Goal: Navigation & Orientation: Find specific page/section

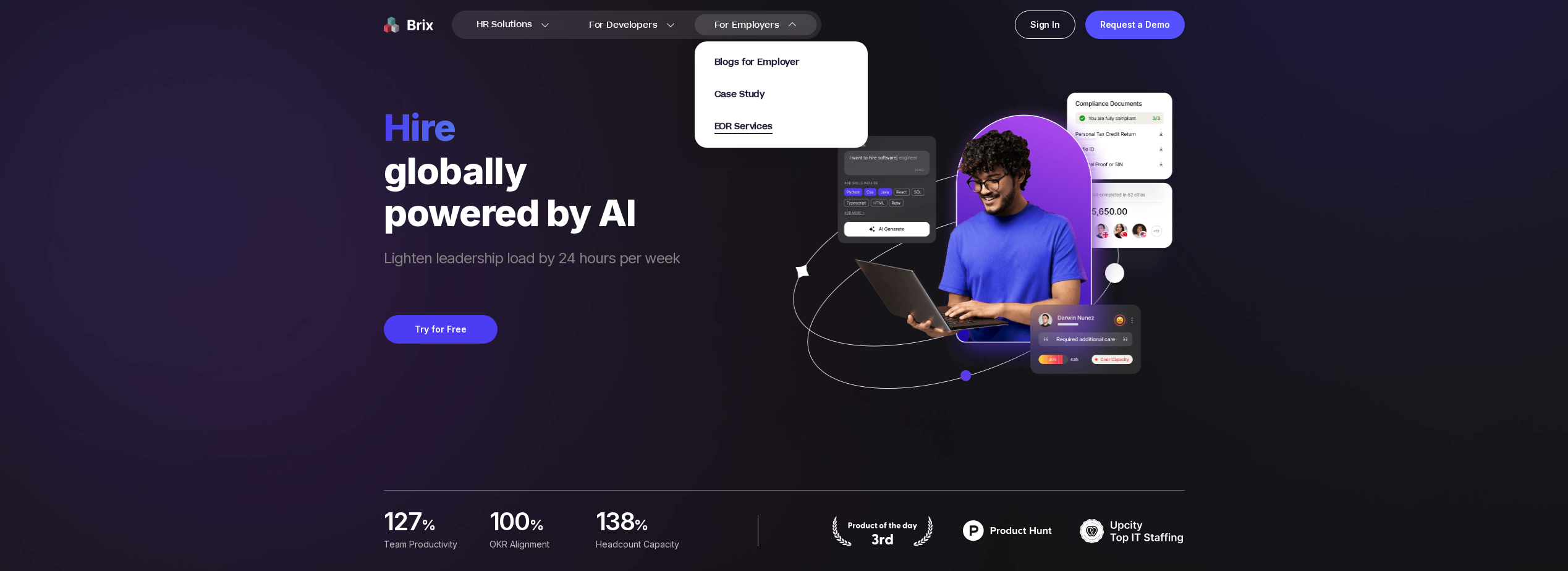
click at [757, 126] on span "EOR Services" at bounding box center [743, 127] width 58 height 14
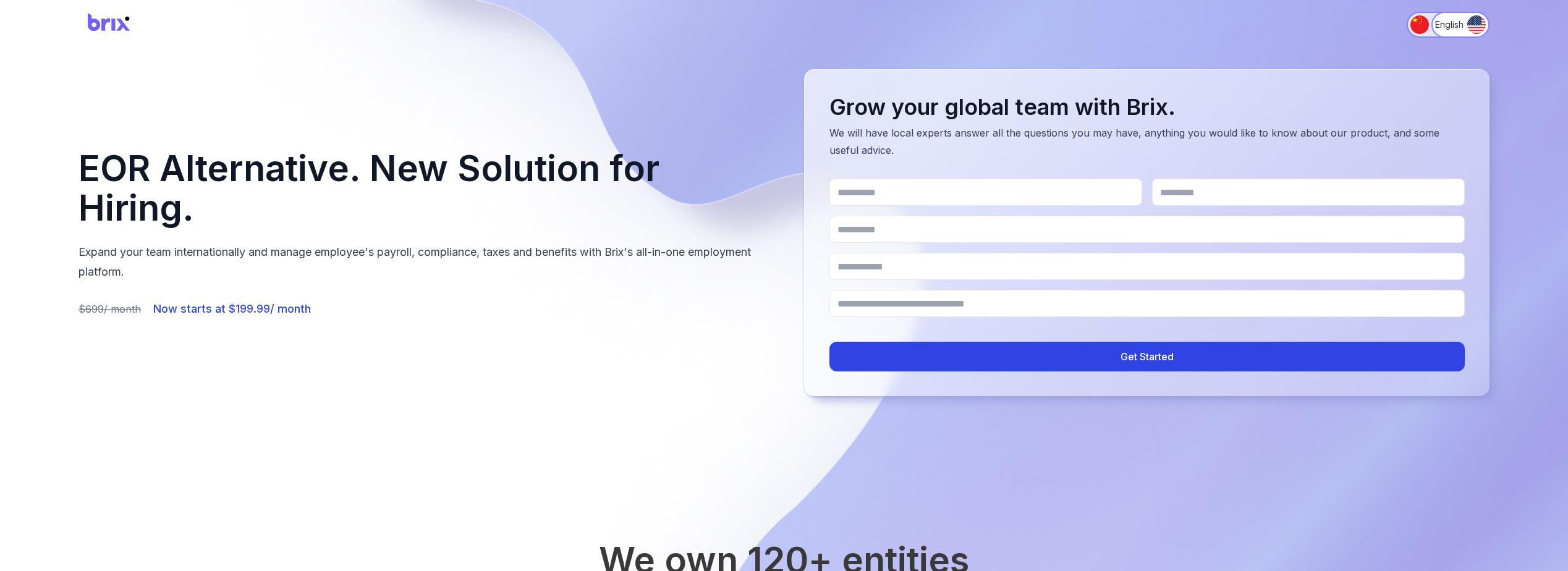
click at [1420, 21] on img "Switch to 简体中文" at bounding box center [1420, 25] width 19 height 19
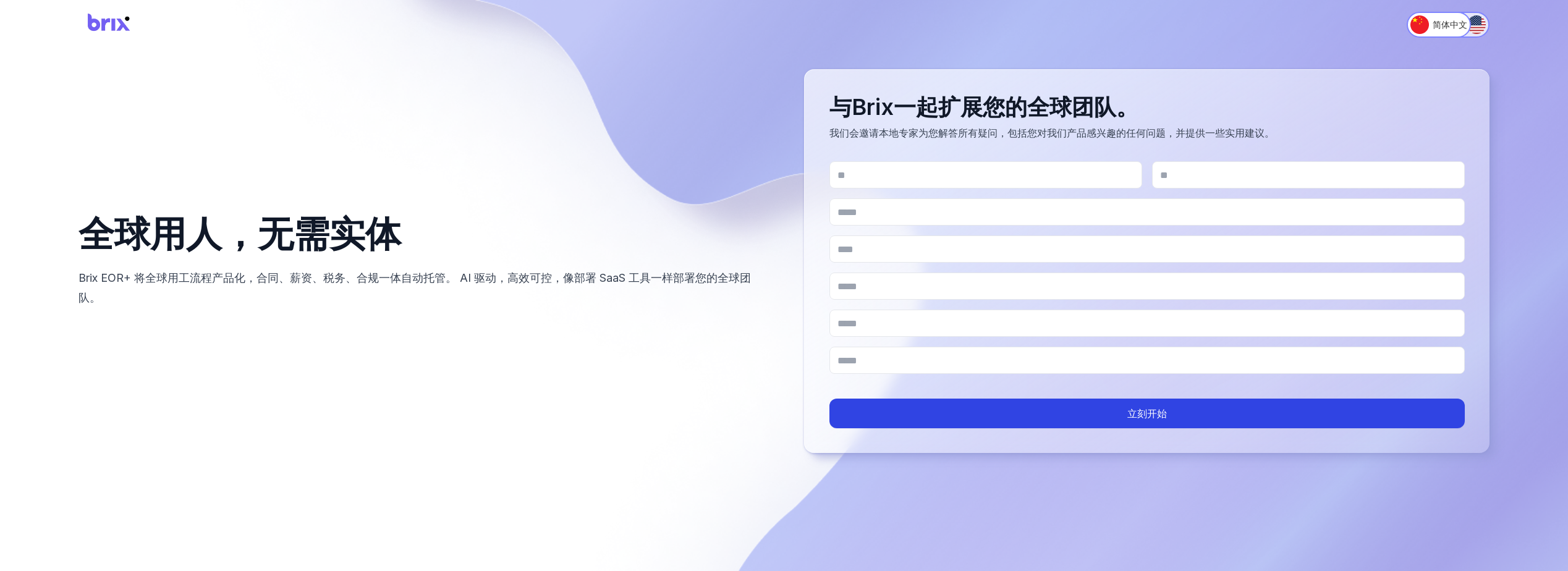
click at [1470, 24] on img "Switch to English" at bounding box center [1477, 25] width 19 height 19
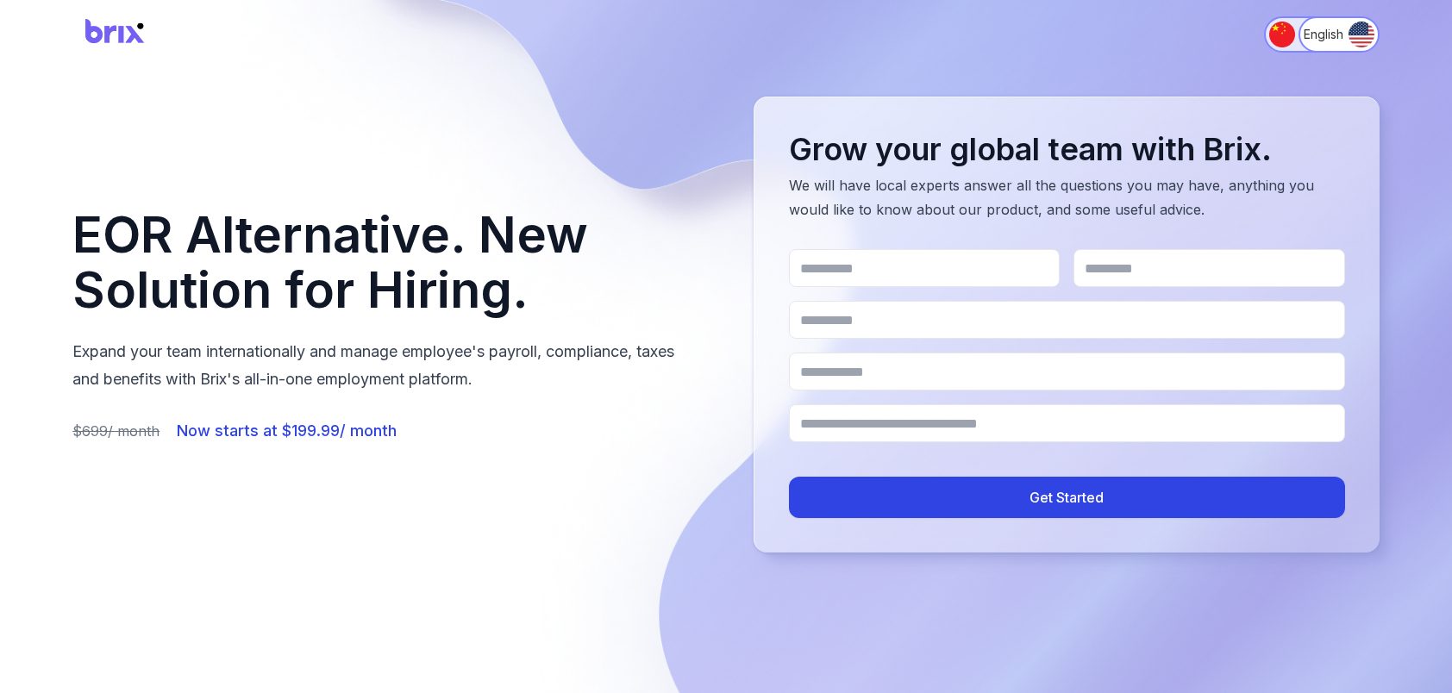
click at [1274, 28] on img "Switch to 简体中文" at bounding box center [1282, 35] width 26 height 26
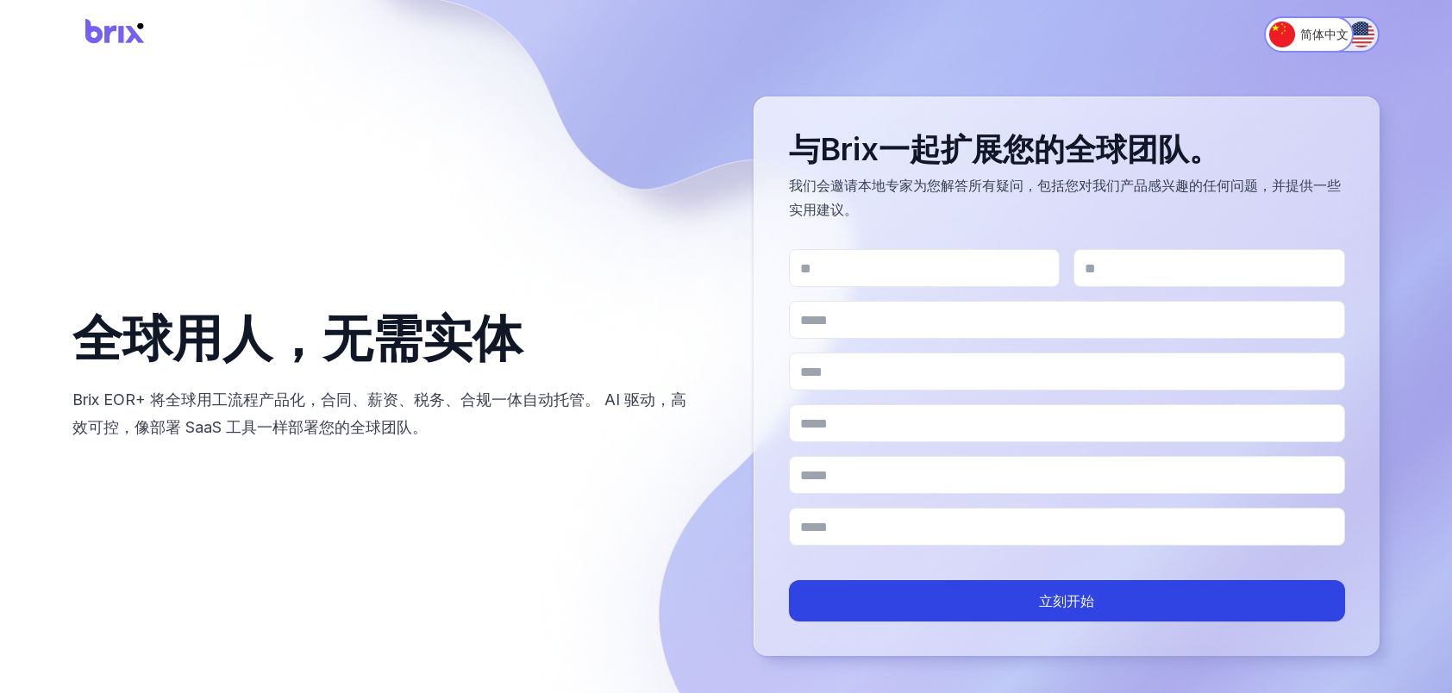
click at [1357, 25] on img "Switch to English" at bounding box center [1361, 35] width 26 height 26
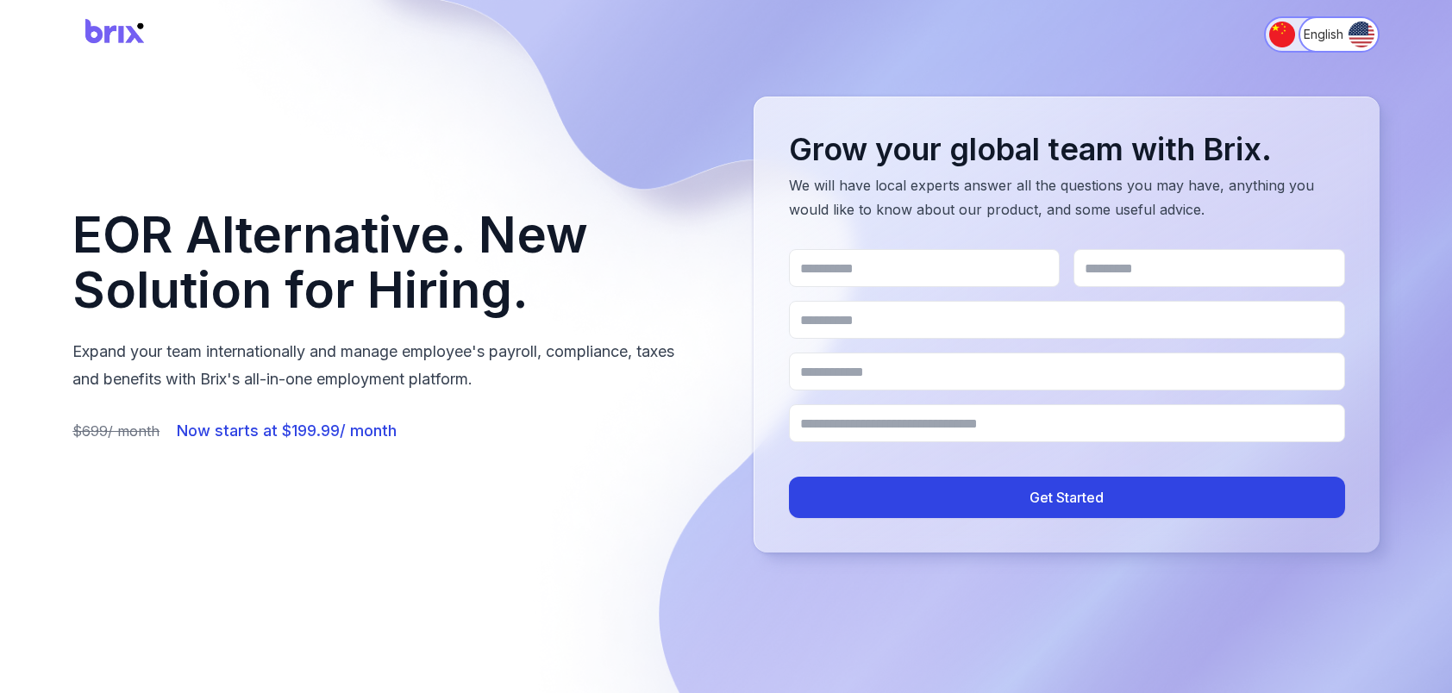
click at [1271, 29] on img "Switch to 简体中文" at bounding box center [1282, 35] width 26 height 26
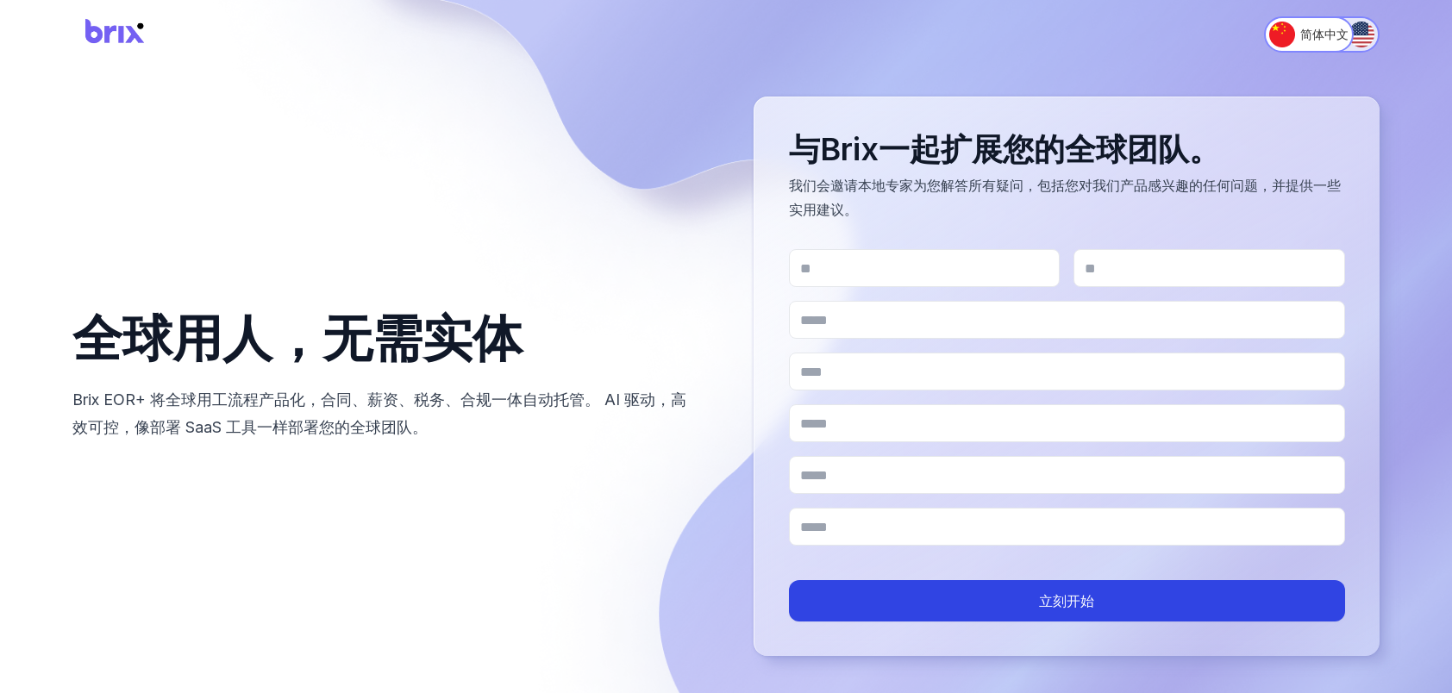
click at [1361, 37] on img "Switch to English" at bounding box center [1361, 35] width 26 height 26
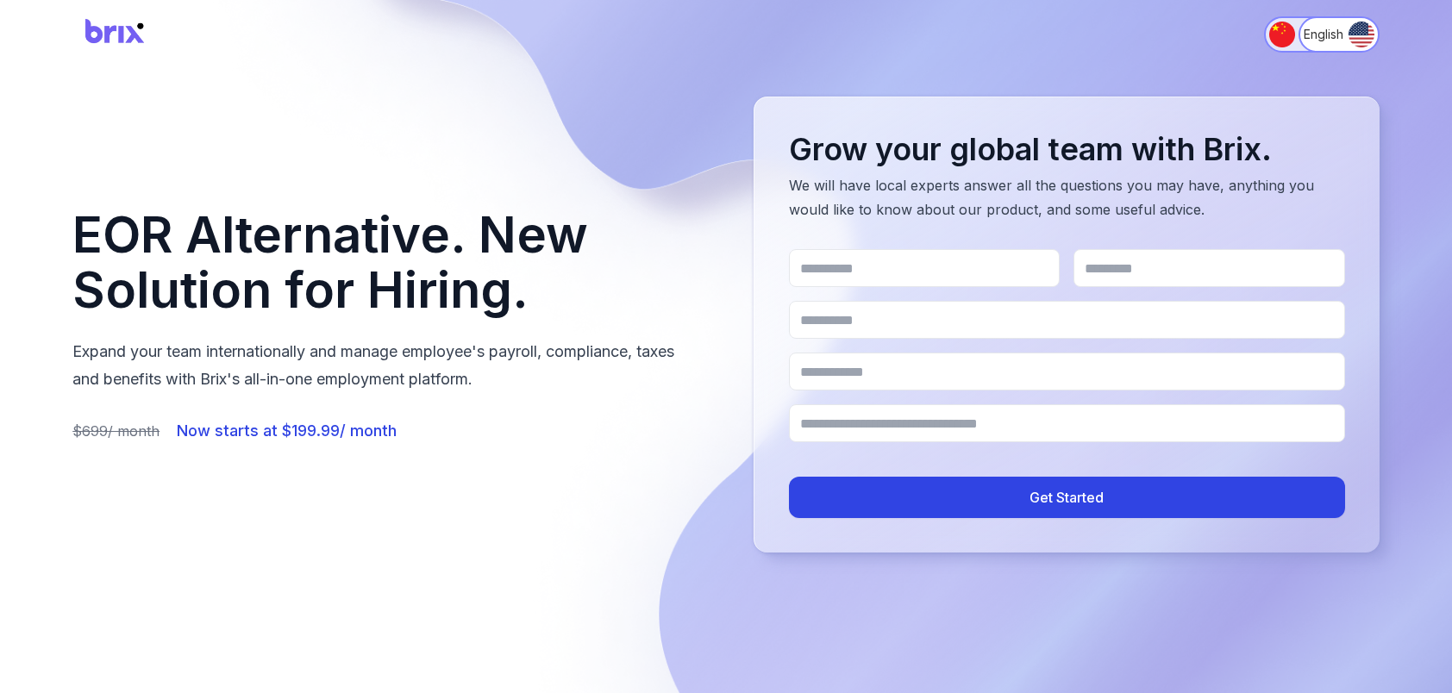
click at [1285, 27] on img "Switch to 简体中文" at bounding box center [1282, 35] width 26 height 26
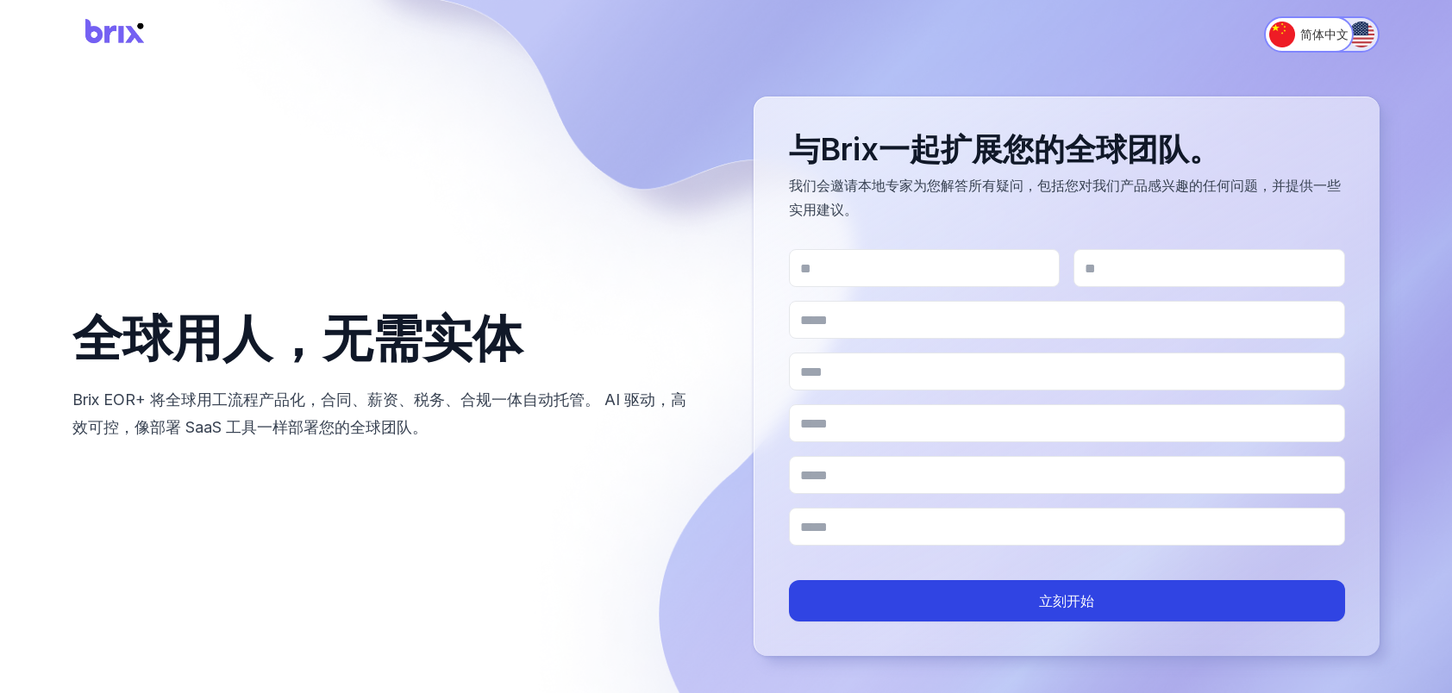
click at [1362, 29] on img "Switch to English" at bounding box center [1361, 35] width 26 height 26
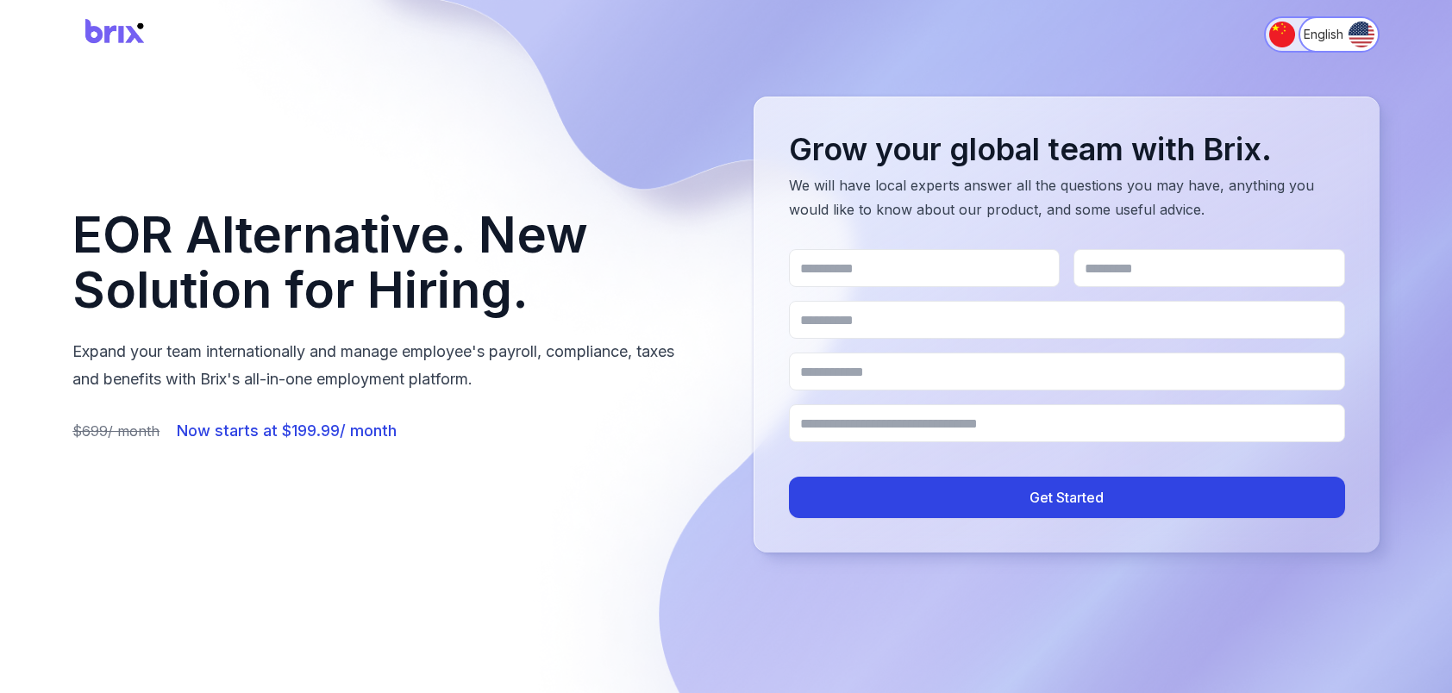
click at [1269, 25] on img "Switch to 简体中文" at bounding box center [1282, 35] width 26 height 26
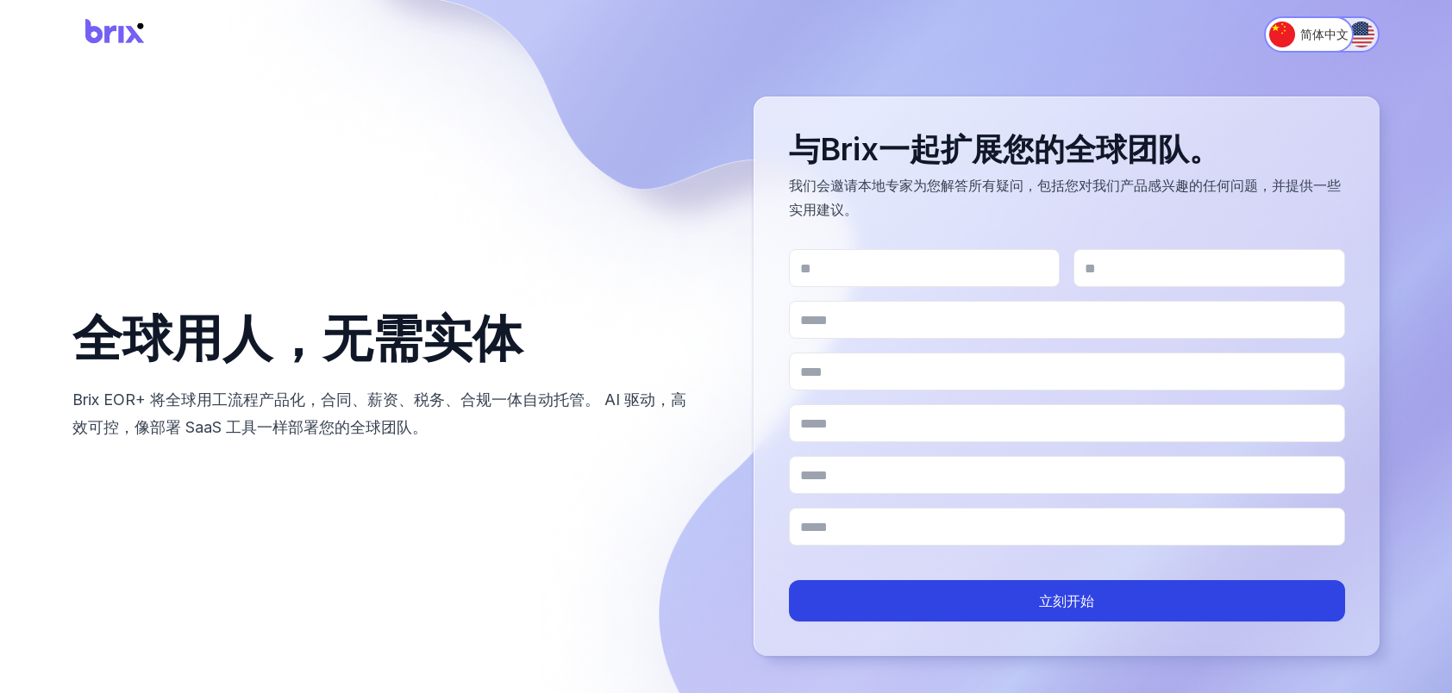
click at [1371, 34] on img "Switch to English" at bounding box center [1361, 35] width 26 height 26
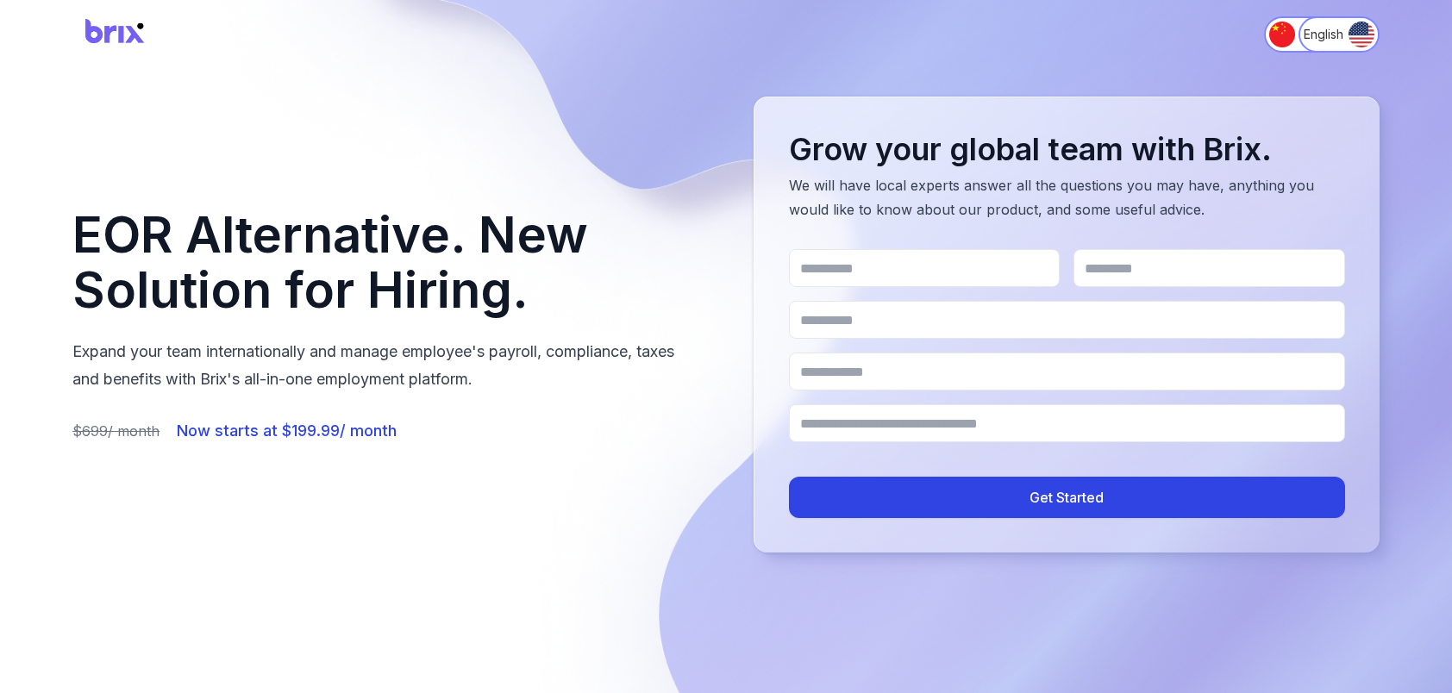
click at [114, 34] on img at bounding box center [115, 35] width 86 height 46
